Goal: Task Accomplishment & Management: Manage account settings

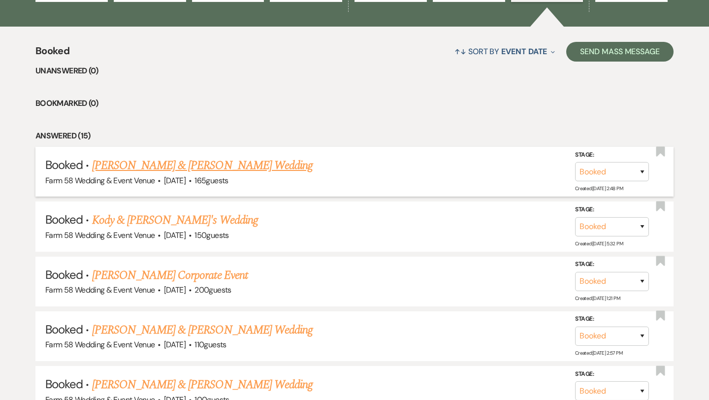
scroll to position [345, 0]
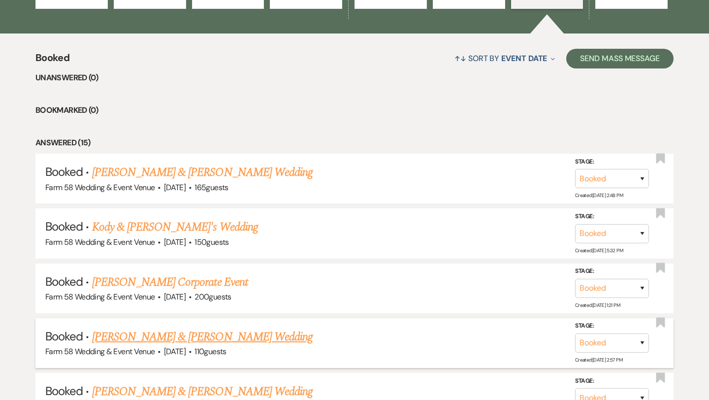
click at [165, 335] on link "[PERSON_NAME] & [PERSON_NAME] Wedding" at bounding box center [202, 337] width 220 height 18
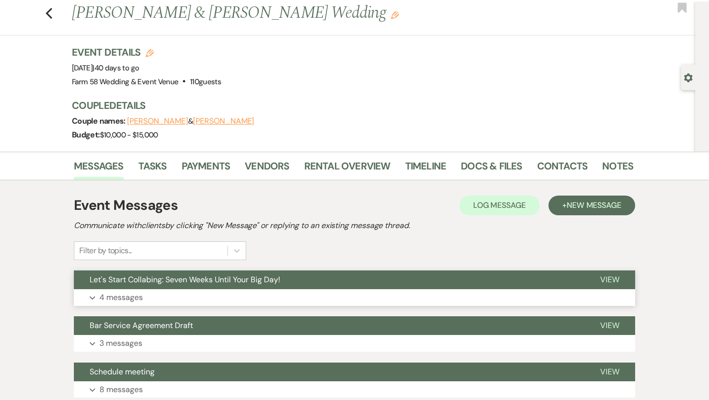
click at [132, 299] on p "4 messages" at bounding box center [120, 297] width 43 height 13
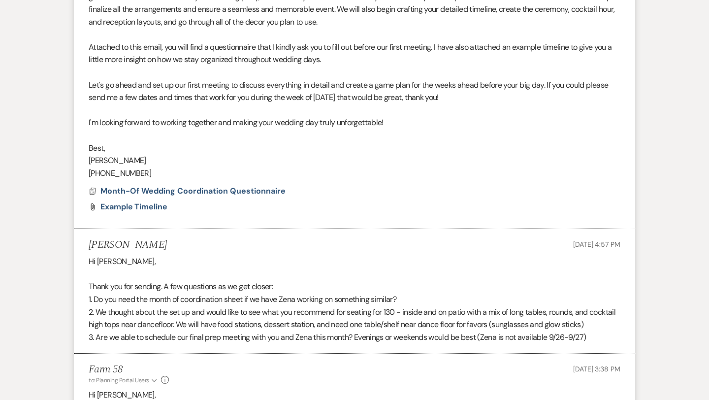
scroll to position [433, 0]
click at [171, 190] on span "Month-Of Wedding Coordination Questionnaire" at bounding box center [192, 191] width 185 height 10
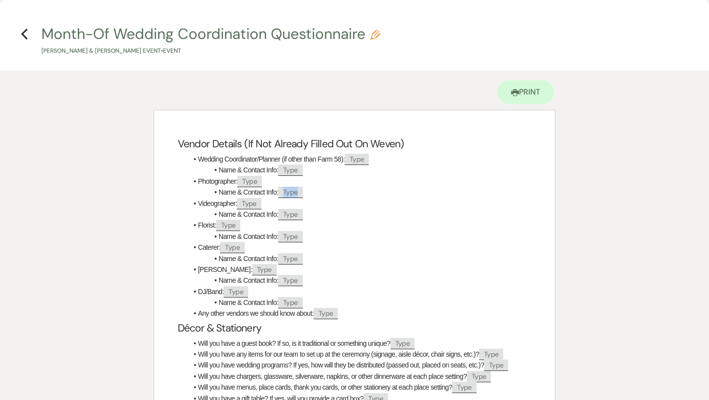
click at [295, 192] on span "Type" at bounding box center [290, 192] width 24 height 11
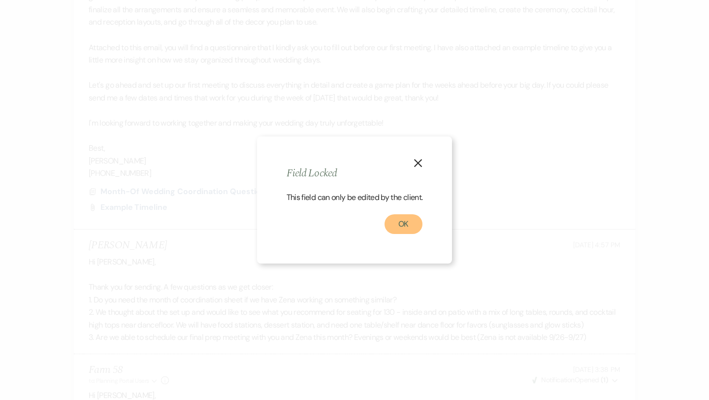
click at [402, 227] on button "OK" at bounding box center [403, 224] width 38 height 20
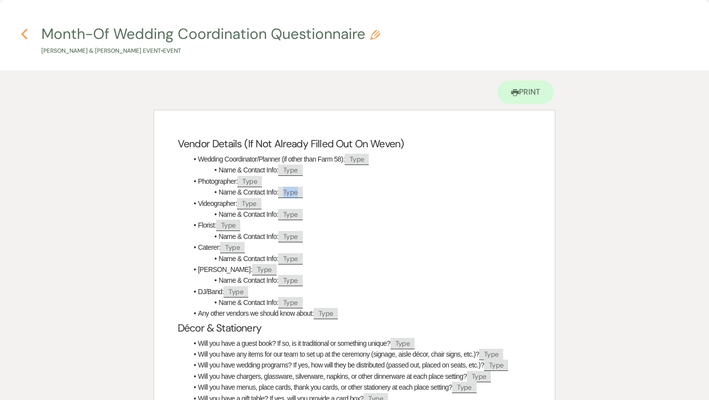
click at [25, 33] on icon "Previous" at bounding box center [24, 34] width 7 height 12
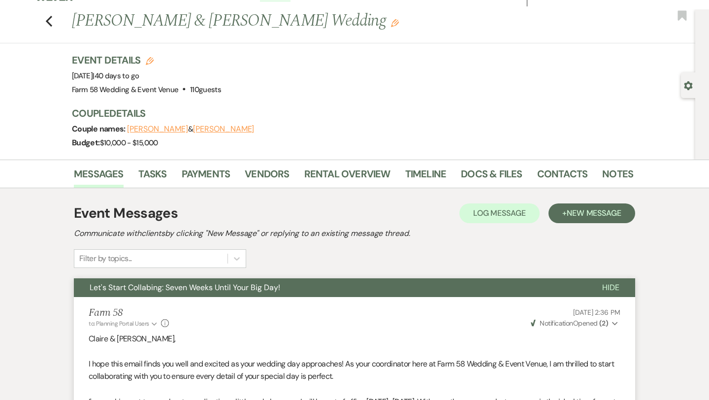
scroll to position [0, 0]
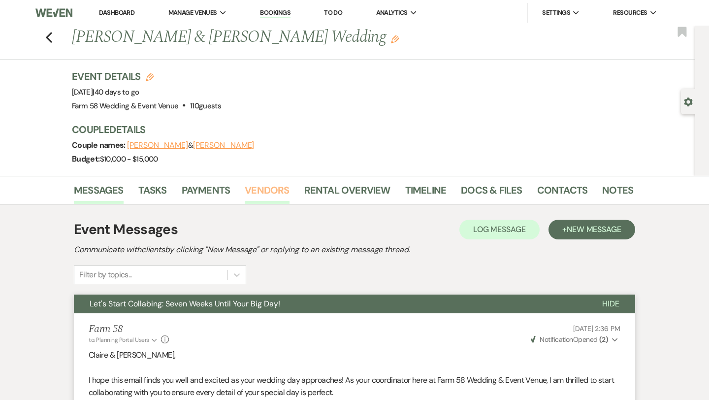
click at [254, 194] on link "Vendors" at bounding box center [267, 193] width 44 height 22
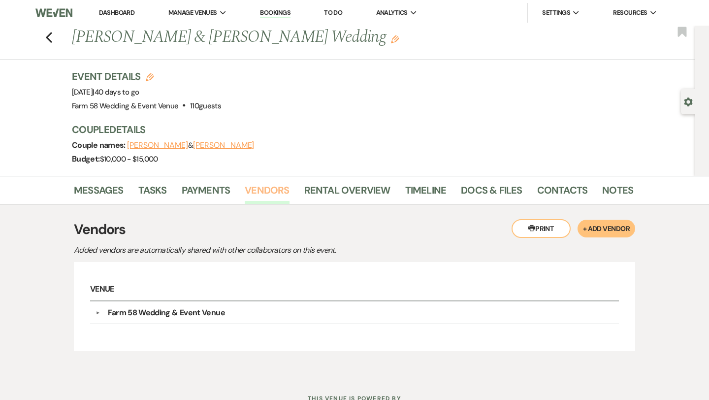
scroll to position [38, 0]
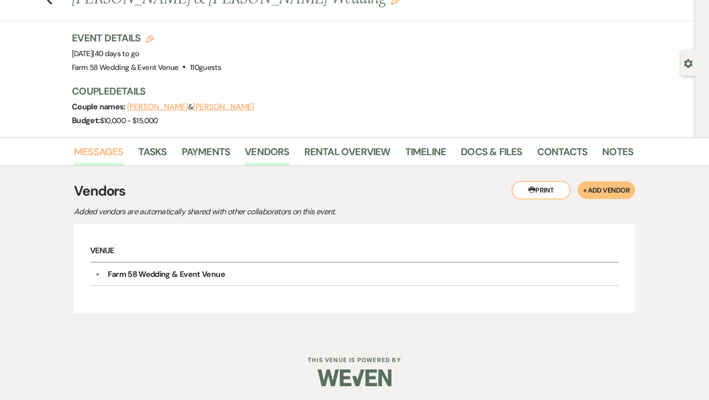
click at [103, 158] on link "Messages" at bounding box center [99, 155] width 50 height 22
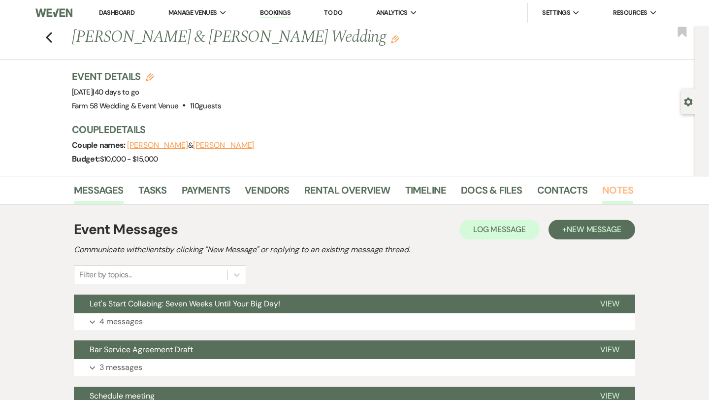
click at [620, 189] on link "Notes" at bounding box center [617, 193] width 31 height 22
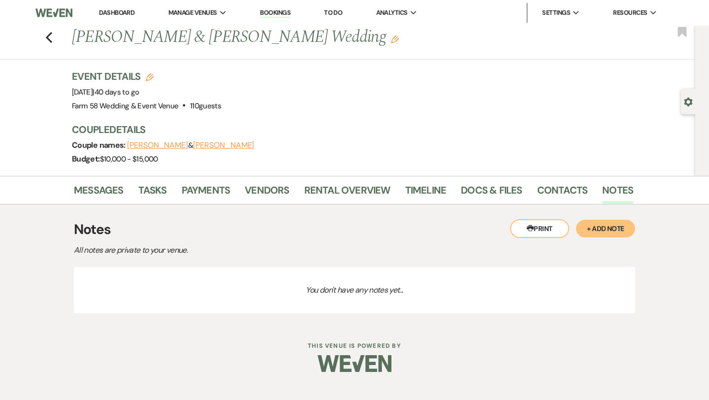
click at [604, 231] on button "+ Add Note" at bounding box center [605, 228] width 59 height 18
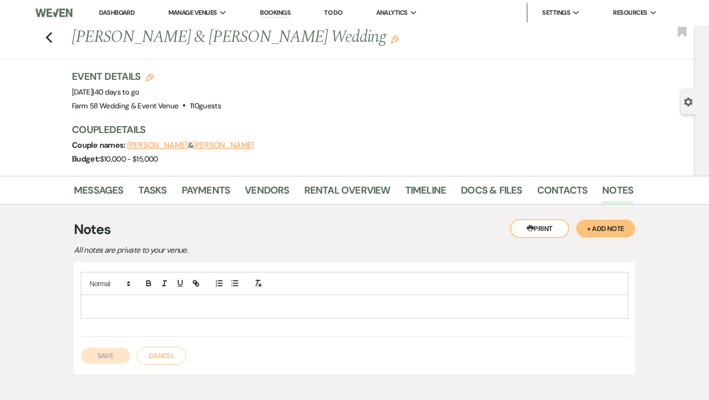
click at [220, 303] on p at bounding box center [355, 306] width 532 height 11
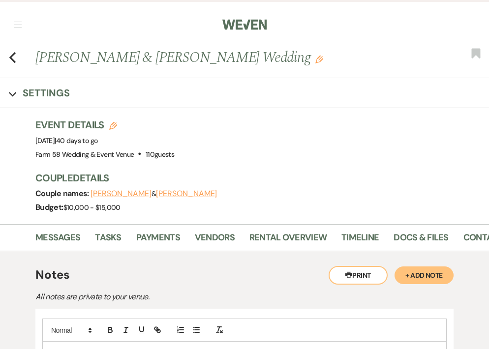
scroll to position [53, 0]
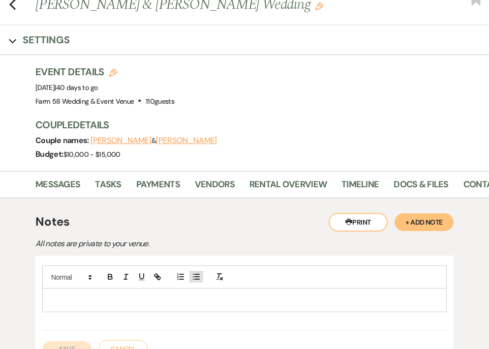
click at [196, 281] on icon "button" at bounding box center [196, 277] width 9 height 9
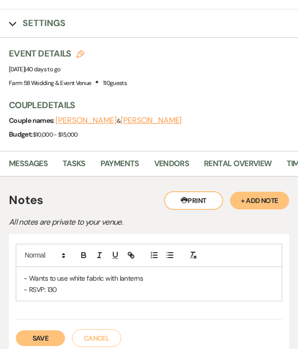
scroll to position [87, 0]
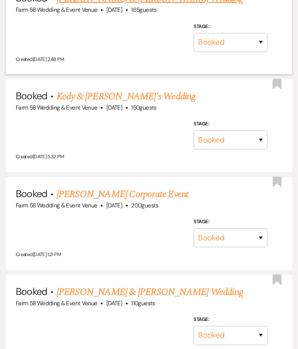
scroll to position [533, 0]
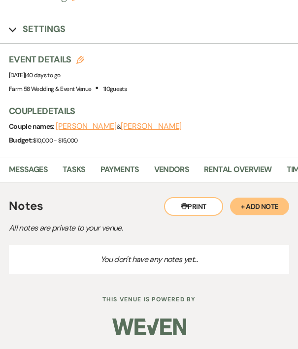
scroll to position [54, 0]
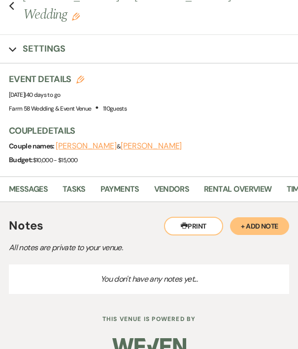
click at [266, 218] on button "+ Add Note" at bounding box center [259, 227] width 59 height 18
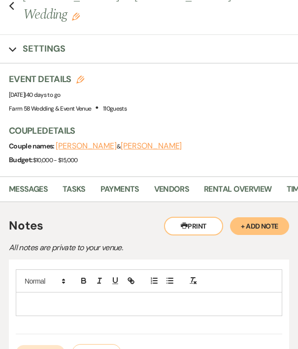
click at [119, 293] on div at bounding box center [148, 304] width 265 height 23
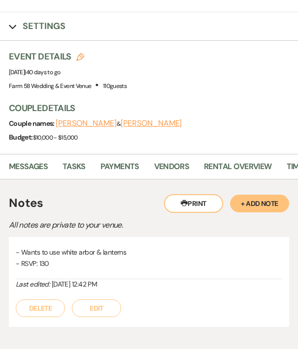
scroll to position [78, 0]
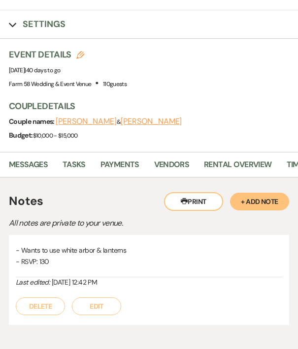
click at [103, 298] on button "Edit" at bounding box center [96, 307] width 49 height 18
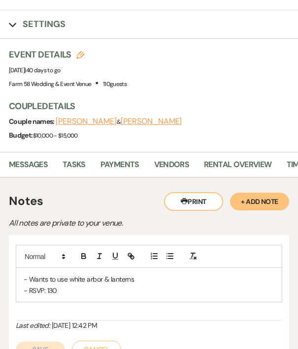
click at [68, 285] on p "- RSVP: 130" at bounding box center [149, 290] width 250 height 11
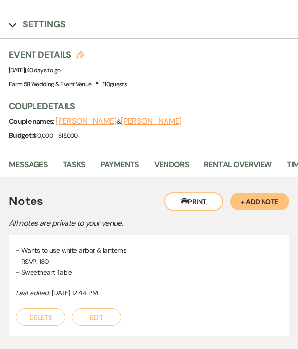
click at [95, 309] on button "Edit" at bounding box center [96, 318] width 49 height 18
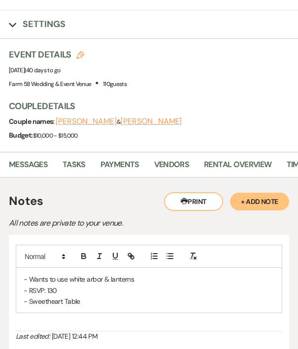
click at [92, 285] on p "- RSVP: 130" at bounding box center [149, 290] width 250 height 11
click at [92, 296] on p "- Sweetheart Table" at bounding box center [149, 301] width 250 height 11
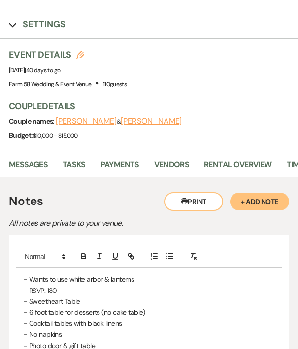
click at [109, 341] on p "- Photo door & gift table" at bounding box center [149, 346] width 250 height 11
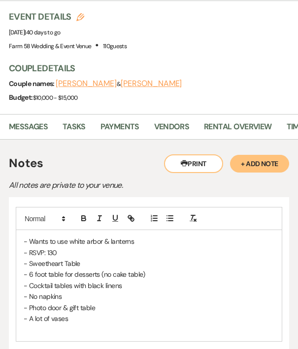
scroll to position [114, 0]
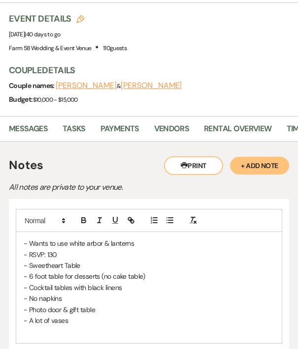
click at [97, 315] on p "- A lot of vases" at bounding box center [149, 320] width 250 height 11
click at [95, 338] on p at bounding box center [149, 343] width 250 height 11
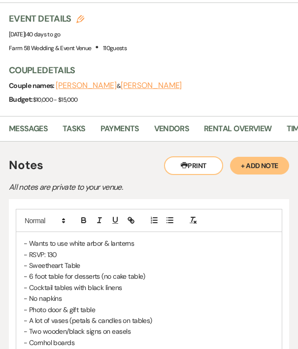
click at [53, 338] on p "- Cornhol boards" at bounding box center [149, 343] width 250 height 11
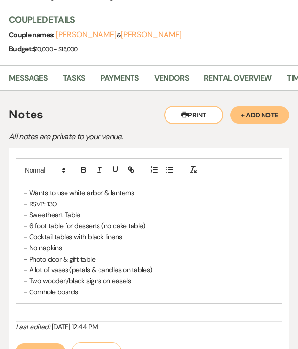
scroll to position [166, 0]
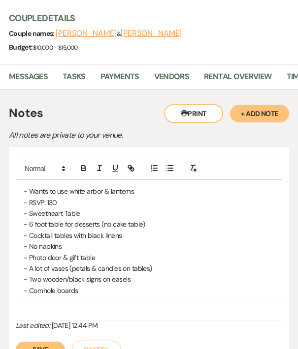
click at [31, 342] on button "Save" at bounding box center [40, 350] width 49 height 16
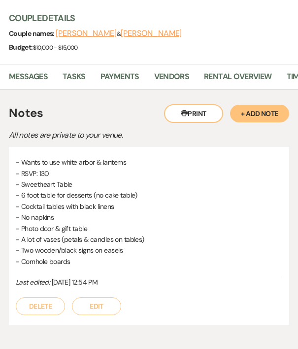
click at [88, 298] on button "Edit" at bounding box center [96, 307] width 49 height 18
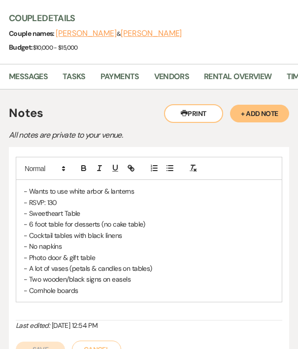
click at [88, 285] on p "- Cornhole boards" at bounding box center [149, 290] width 250 height 11
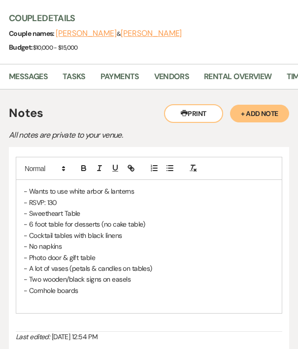
scroll to position [195, 0]
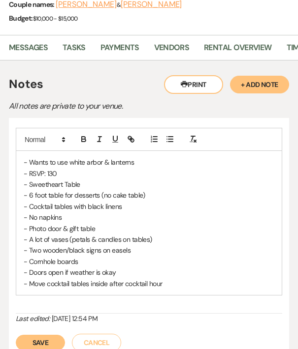
click at [43, 335] on button "Save" at bounding box center [40, 343] width 49 height 16
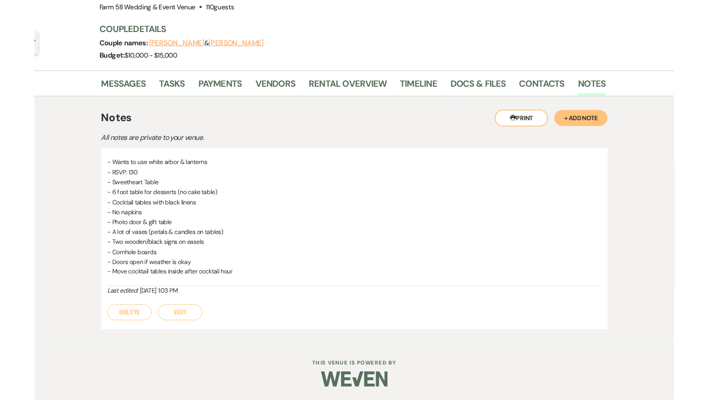
scroll to position [97, 0]
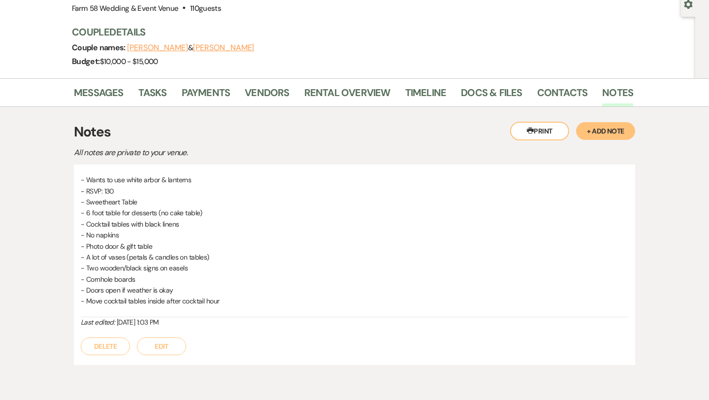
click at [156, 343] on button "Edit" at bounding box center [161, 346] width 49 height 18
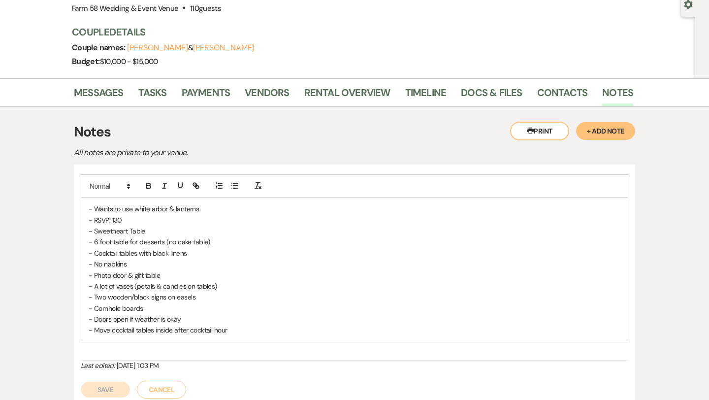
click at [240, 331] on p "- Move cocktail tables inside after cocktail hour" at bounding box center [355, 329] width 532 height 11
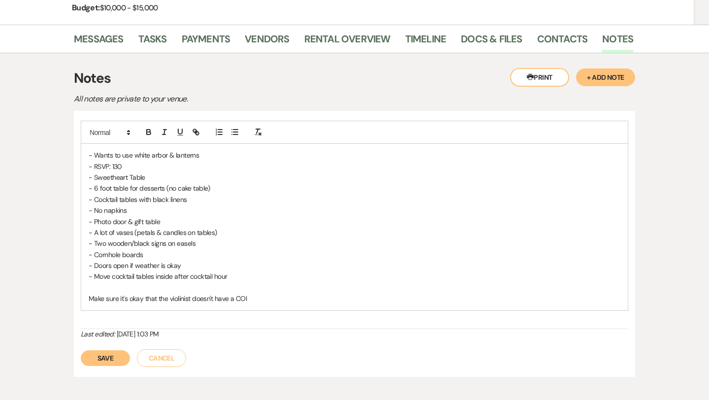
scroll to position [164, 0]
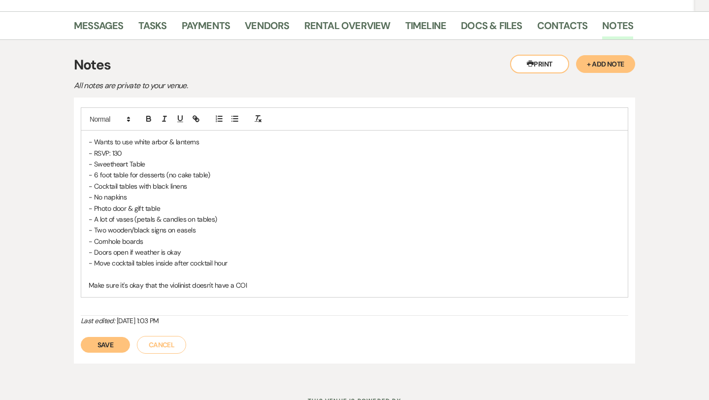
click at [105, 343] on button "Save" at bounding box center [105, 345] width 49 height 16
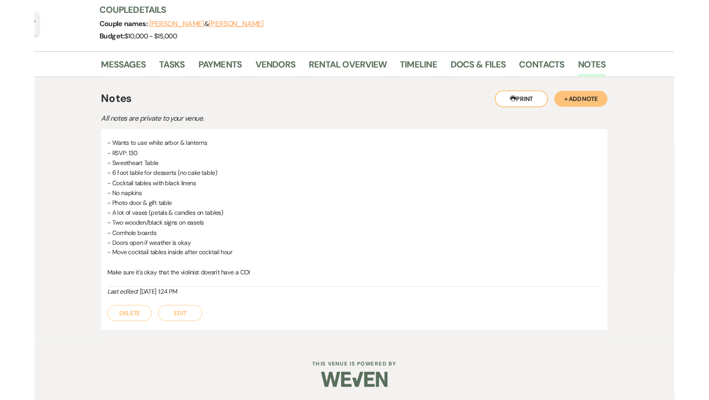
scroll to position [119, 0]
